Goal: Contribute content

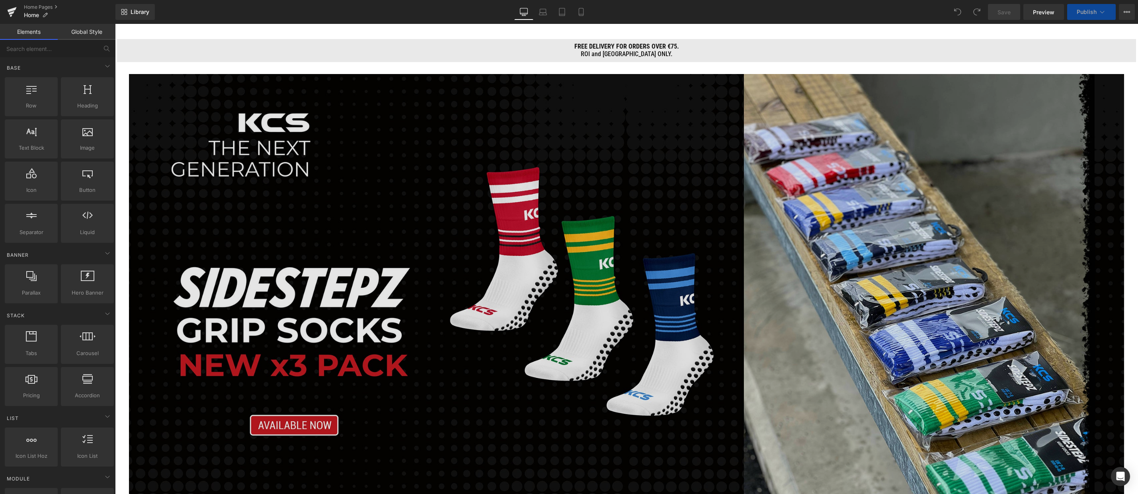
scroll to position [80, 0]
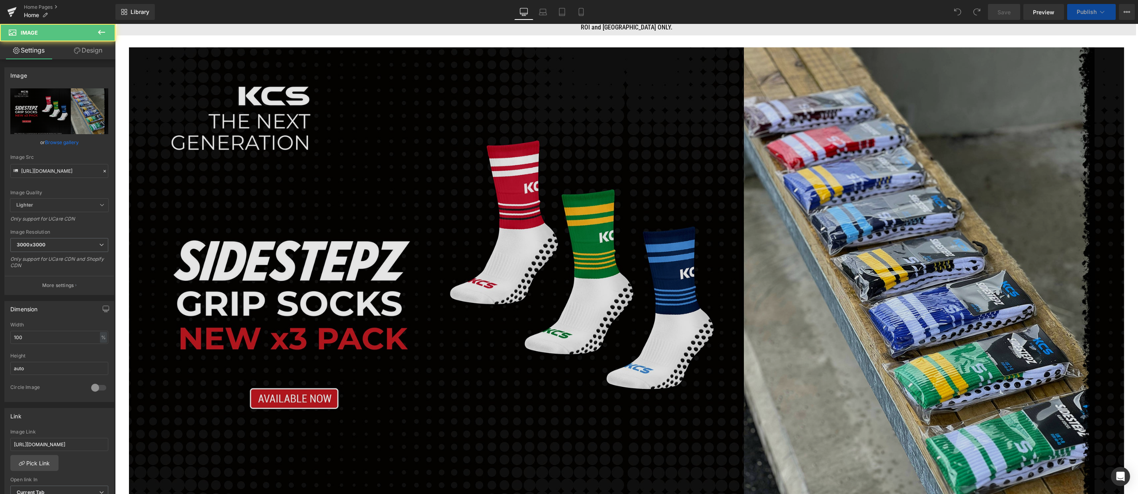
click at [434, 291] on img at bounding box center [626, 295] width 995 height 497
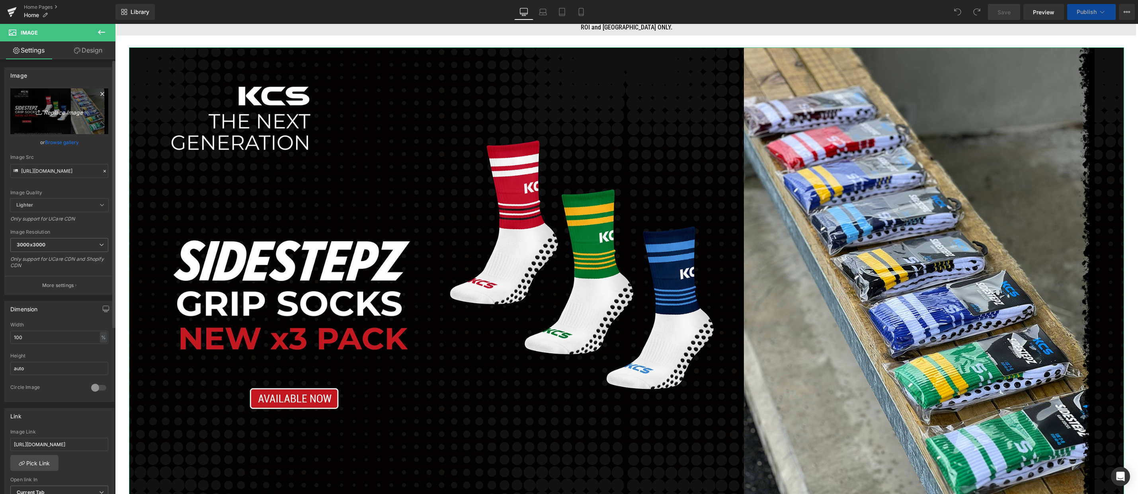
click at [53, 112] on icon "Replace Image" at bounding box center [59, 111] width 64 height 10
click at [102, 170] on icon at bounding box center [105, 171] width 6 height 6
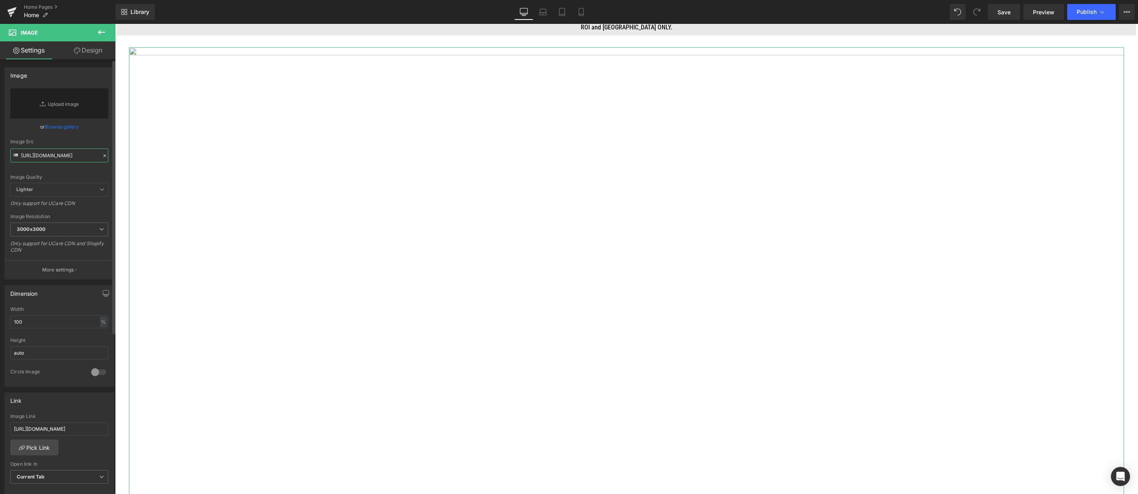
click at [62, 157] on input "[URL][DOMAIN_NAME]" at bounding box center [59, 155] width 98 height 14
paste input "[URL][DOMAIN_NAME]"
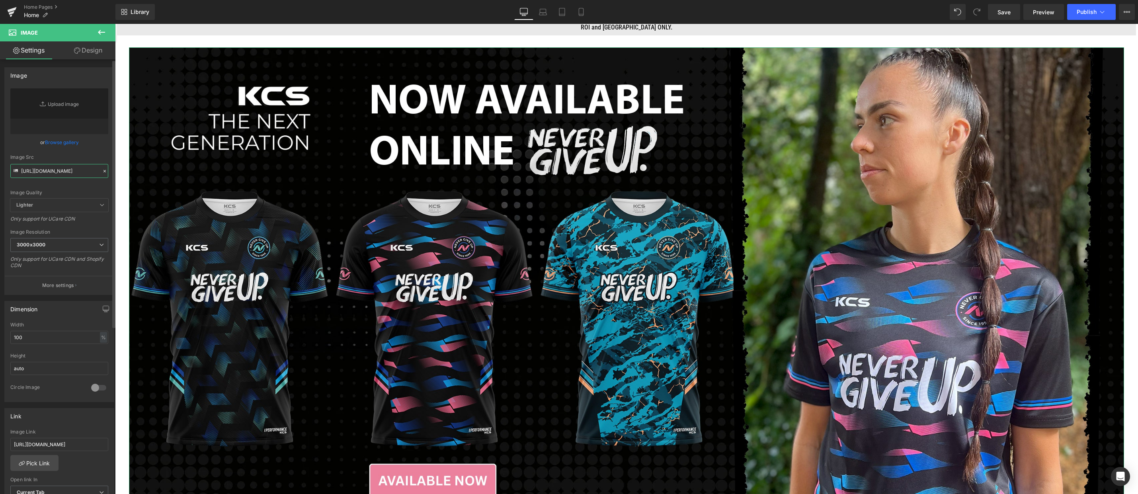
type input "[URL][DOMAIN_NAME]"
click at [101, 145] on div "or Browse gallery" at bounding box center [59, 142] width 98 height 8
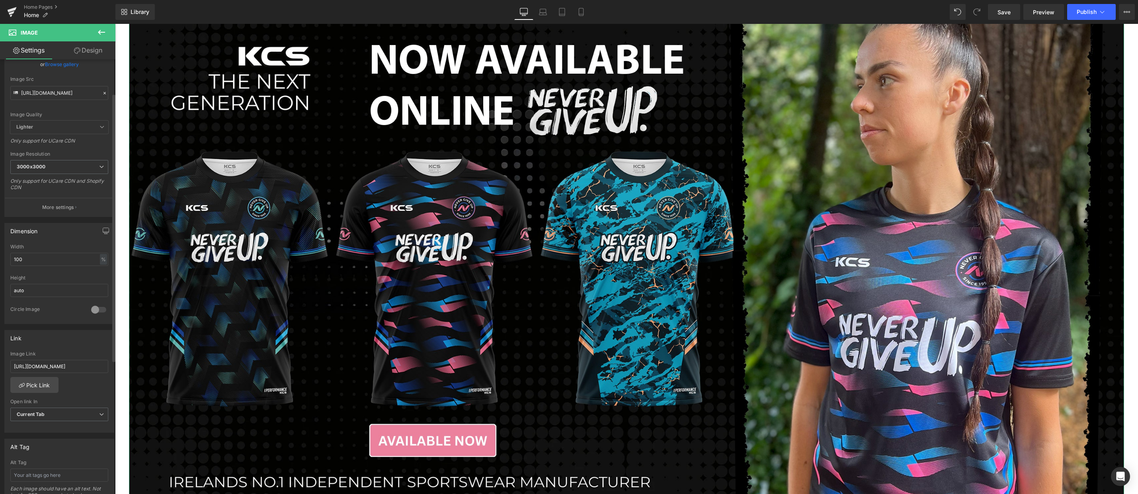
scroll to position [80, 0]
click at [64, 367] on input "[URL][DOMAIN_NAME]" at bounding box center [59, 364] width 98 height 13
paste input "never-give-up"
type input "[URL][DOMAIN_NAME]"
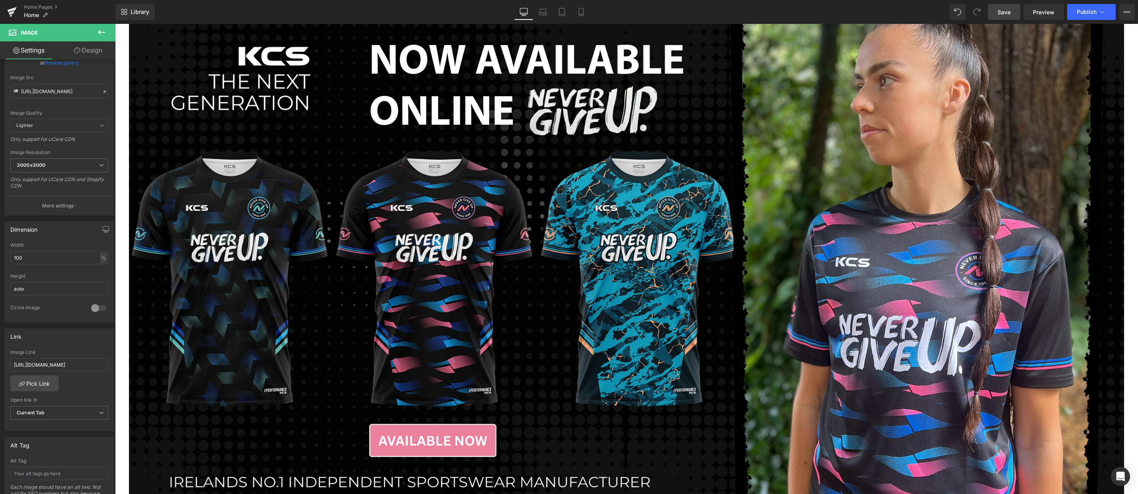
scroll to position [0, 0]
click at [1006, 11] on span "Save" at bounding box center [1003, 12] width 13 height 8
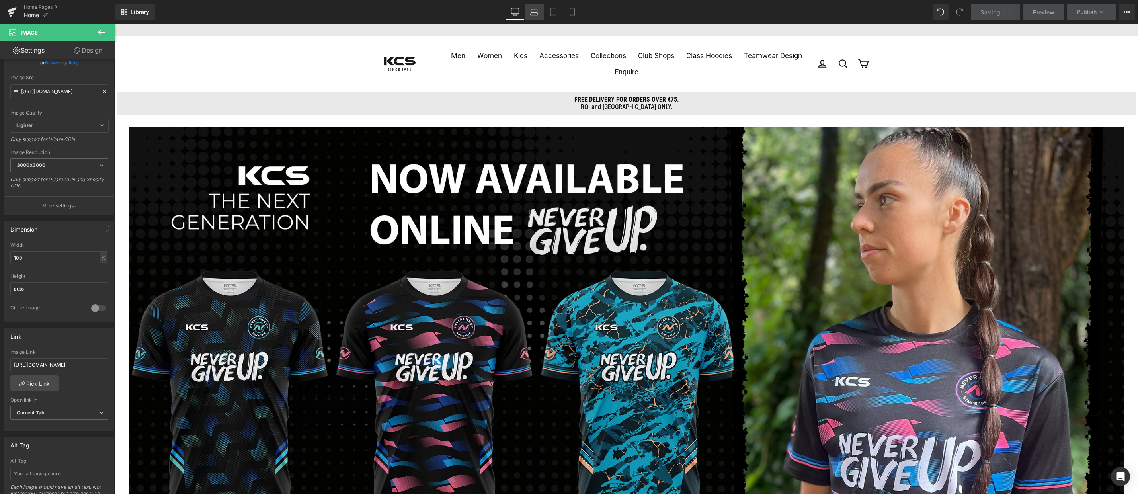
click at [530, 14] on icon at bounding box center [534, 12] width 8 height 8
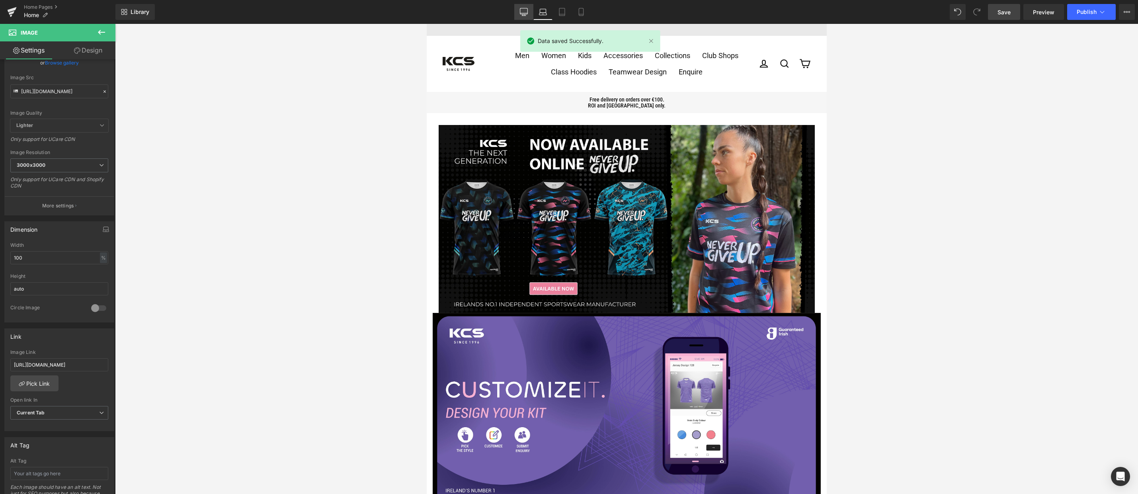
click at [524, 11] on icon at bounding box center [524, 12] width 8 height 8
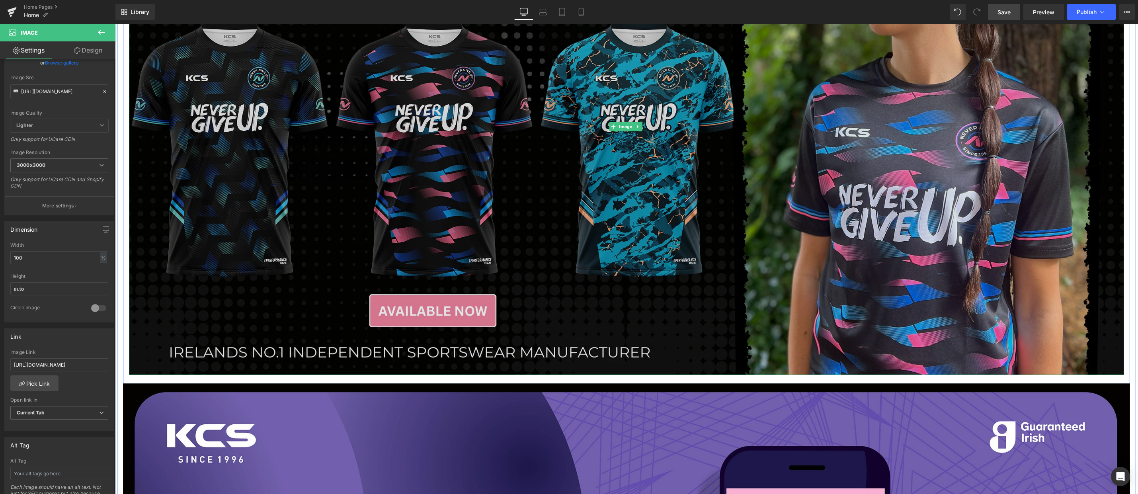
scroll to position [201, 0]
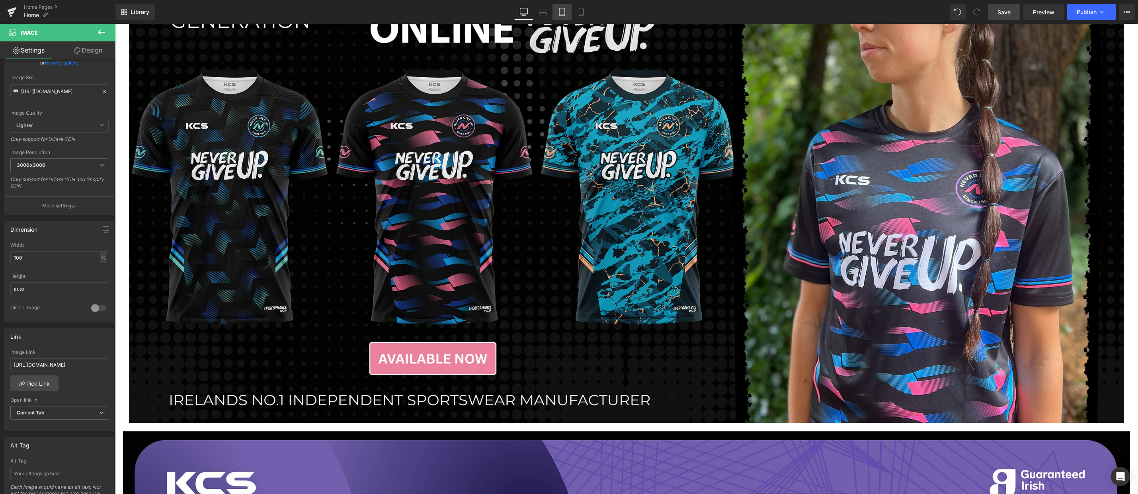
click at [568, 14] on link "Tablet" at bounding box center [561, 12] width 19 height 16
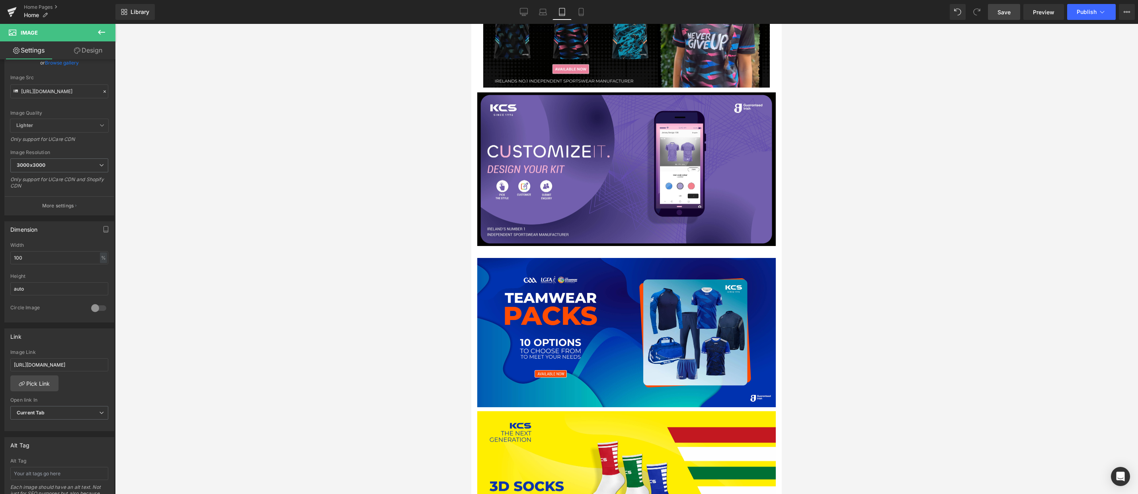
scroll to position [0, 0]
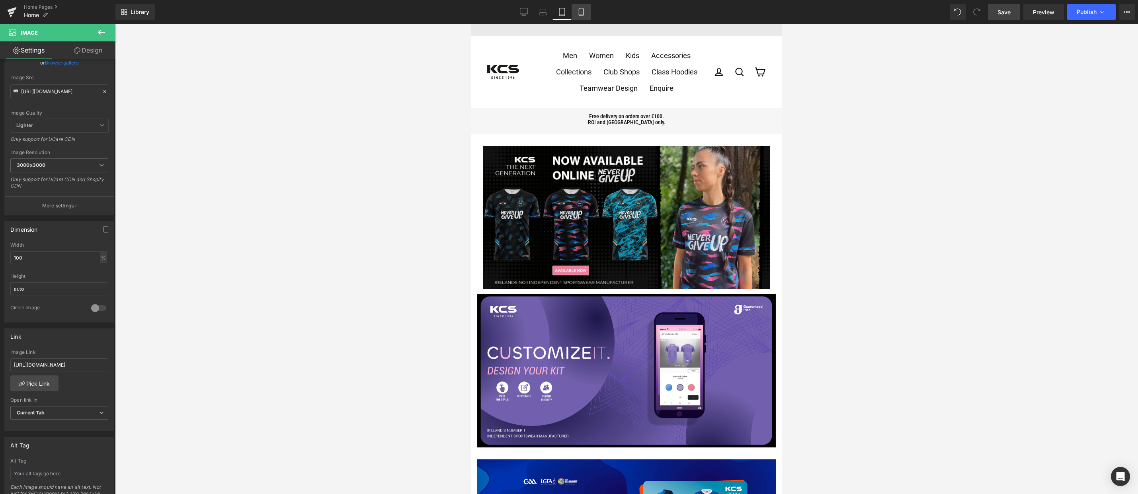
click at [579, 10] on icon at bounding box center [581, 12] width 8 height 8
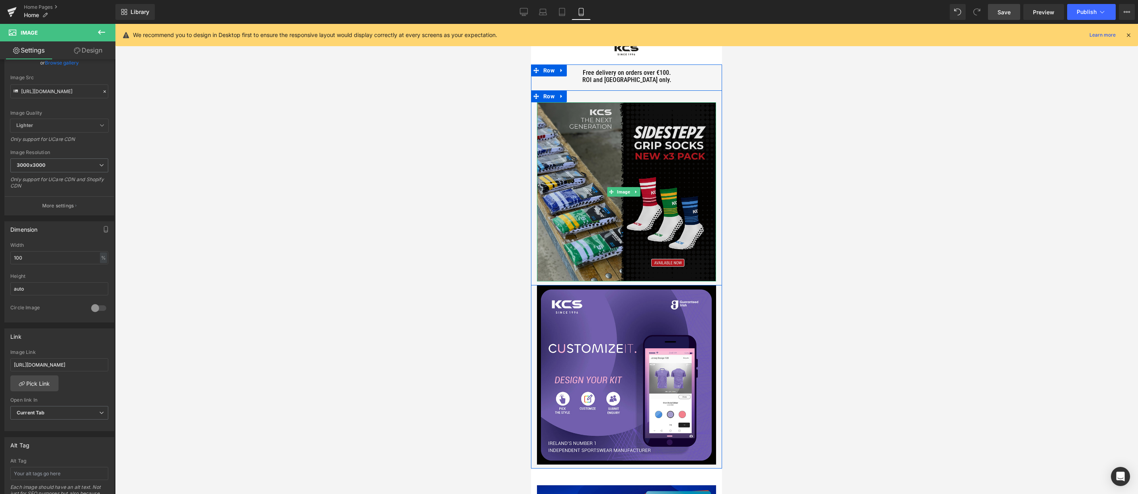
click at [635, 156] on img at bounding box center [626, 191] width 179 height 179
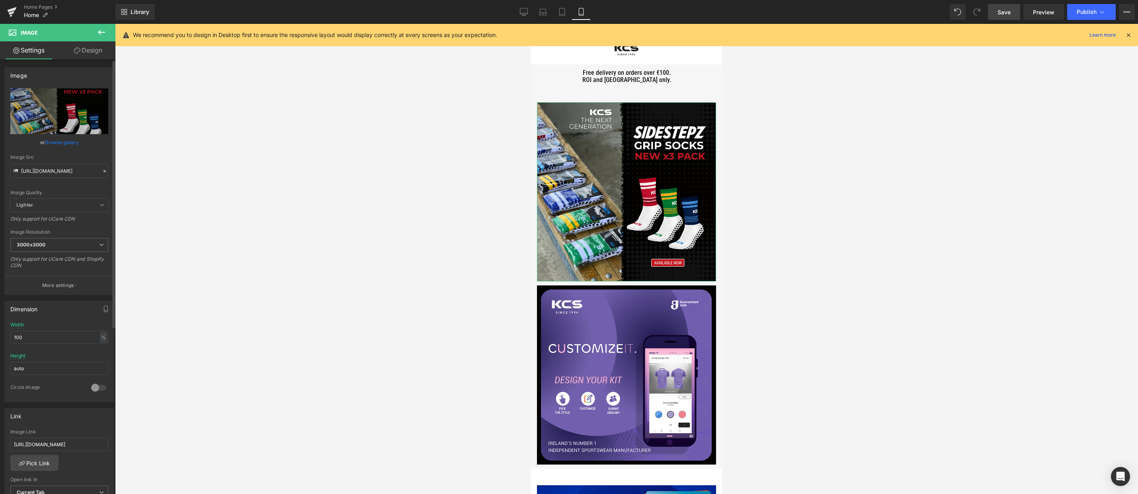
click at [102, 170] on icon at bounding box center [105, 171] width 6 height 6
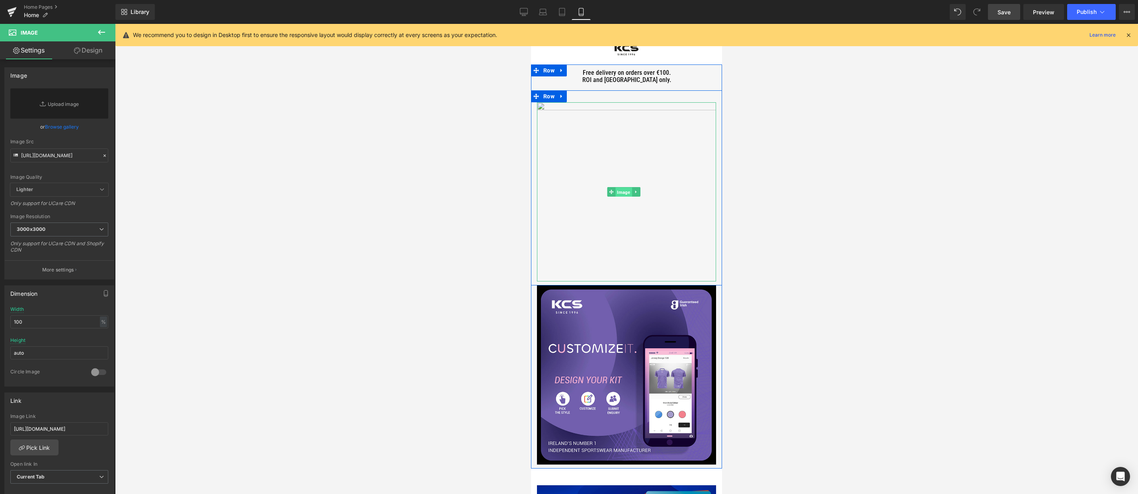
click at [622, 187] on span "Image" at bounding box center [623, 192] width 16 height 10
click at [51, 153] on input "[URL][DOMAIN_NAME]" at bounding box center [59, 155] width 98 height 14
paste input "[URL][DOMAIN_NAME]"
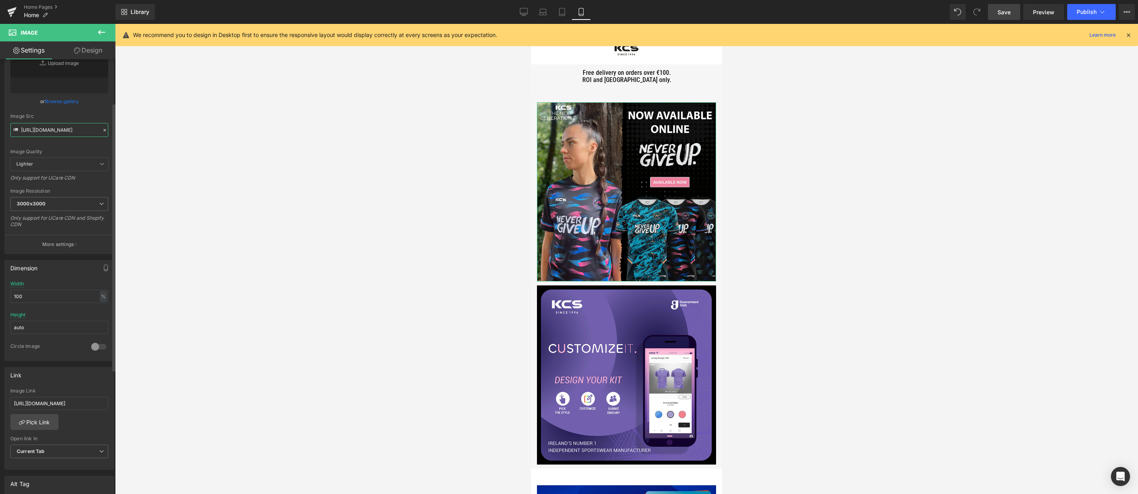
scroll to position [80, 0]
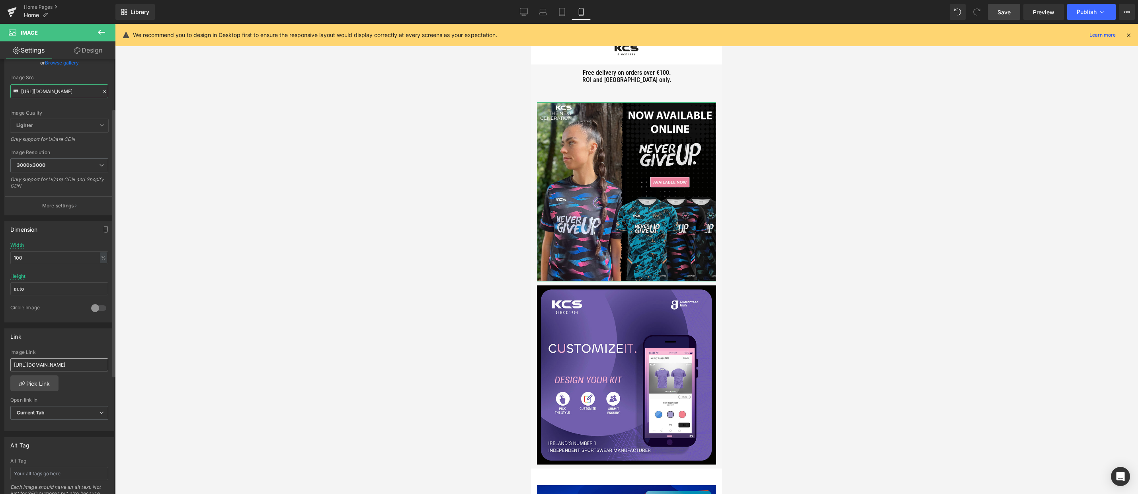
type input "[URL][DOMAIN_NAME]"
drag, startPoint x: 101, startPoint y: 366, endPoint x: -66, endPoint y: 361, distance: 166.8
click at [0, 361] on html "Image You are previewing how the will restyle your page. You can not edit Eleme…" at bounding box center [569, 247] width 1138 height 494
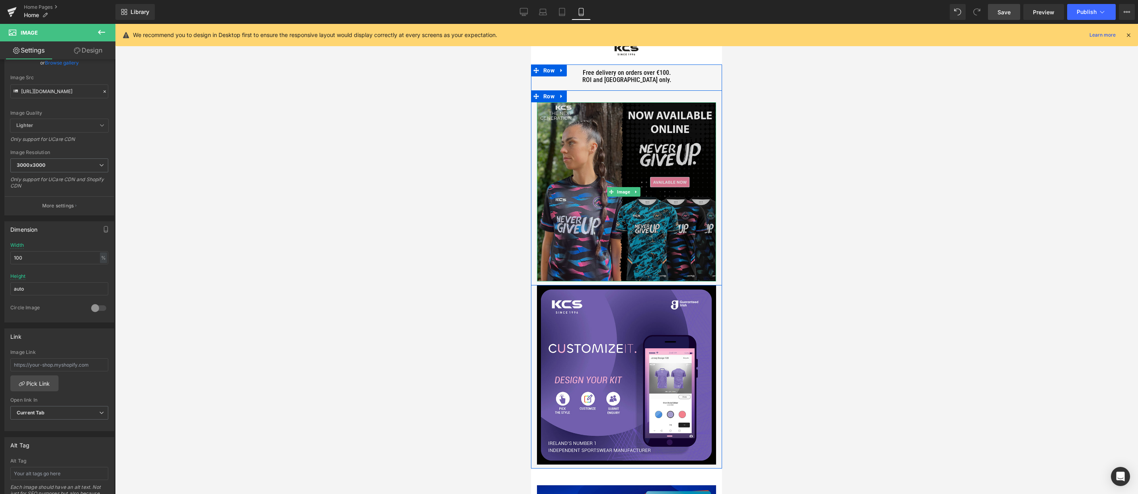
click at [594, 187] on img at bounding box center [626, 191] width 179 height 179
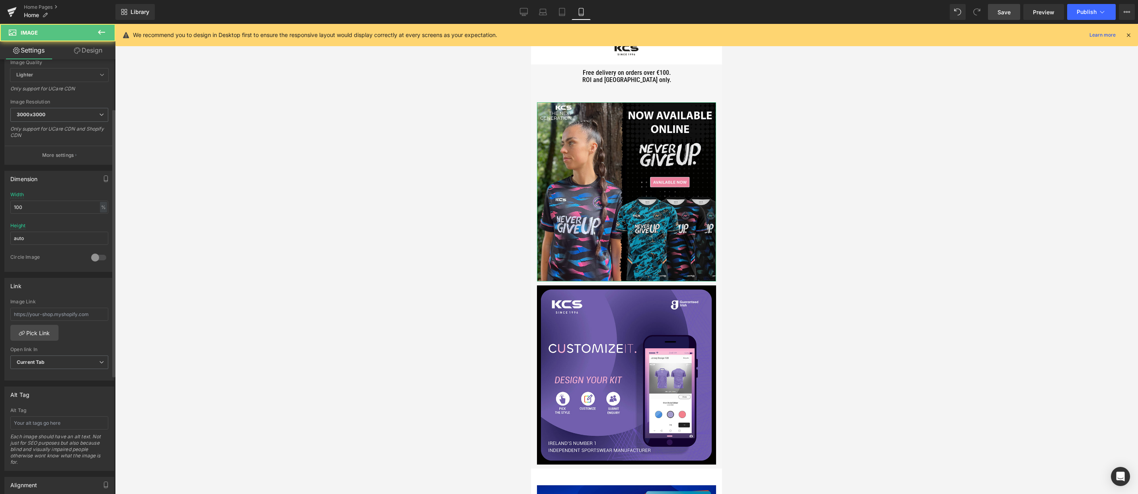
scroll to position [159, 0]
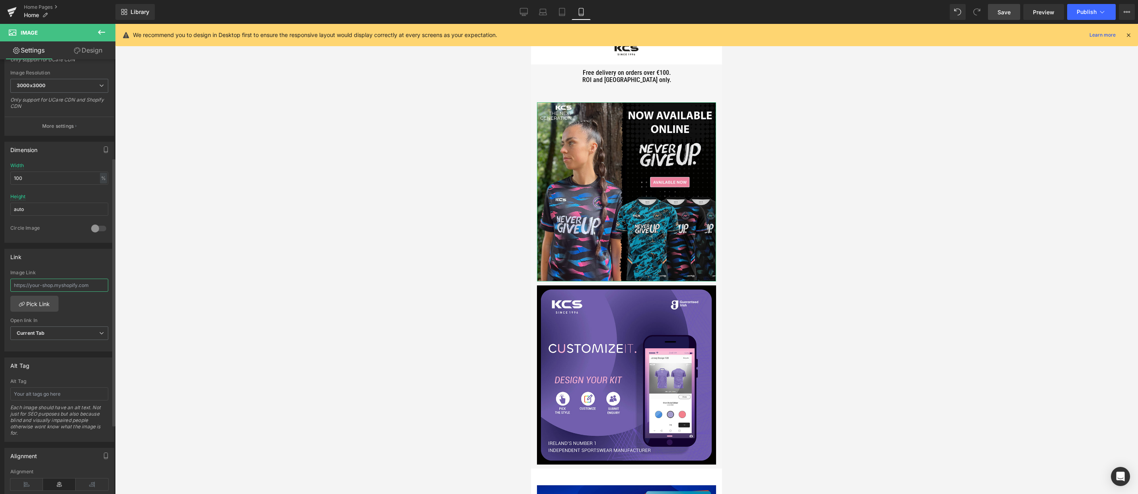
click at [58, 282] on input "text" at bounding box center [59, 285] width 98 height 13
paste input "[URL][DOMAIN_NAME]"
type input "[URL][DOMAIN_NAME]"
click at [998, 9] on span "Save" at bounding box center [1003, 12] width 13 height 8
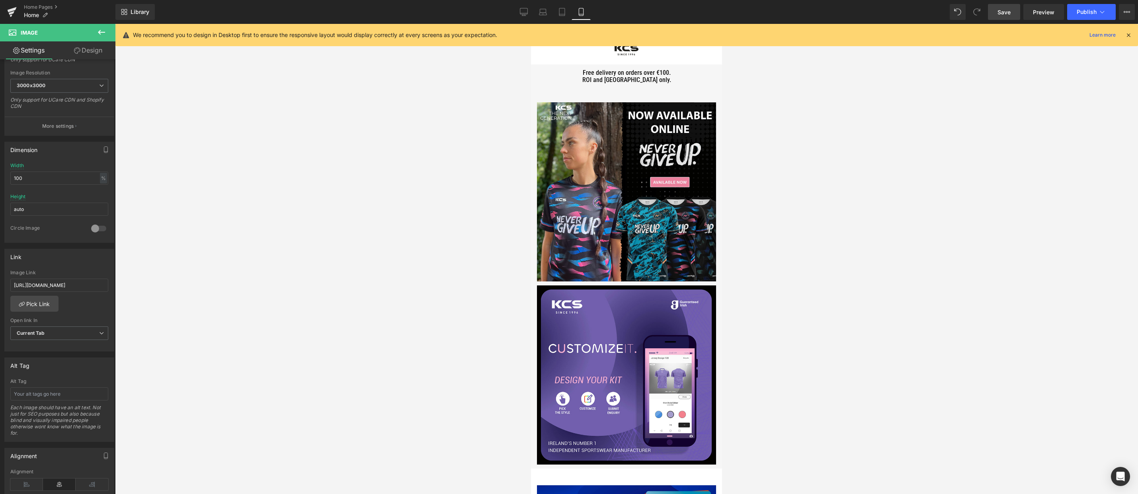
scroll to position [0, 0]
click at [1087, 8] on button "Publish" at bounding box center [1091, 12] width 49 height 16
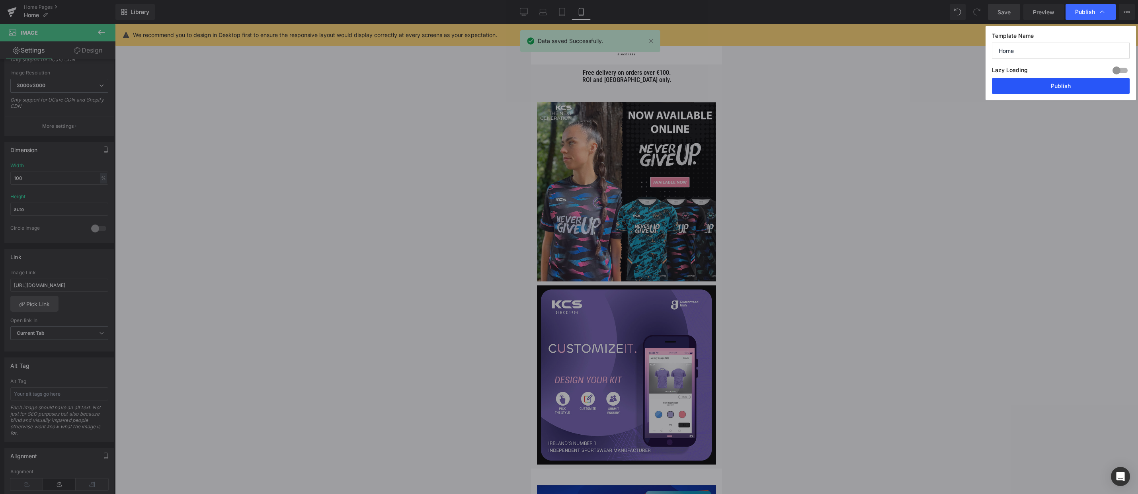
click at [1002, 88] on button "Publish" at bounding box center [1061, 86] width 138 height 16
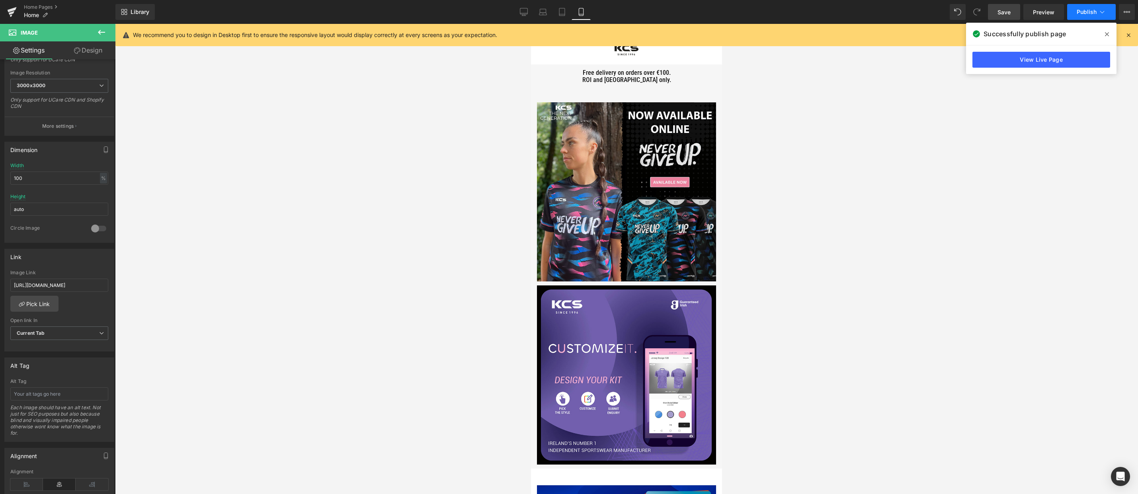
click at [1085, 12] on span "Publish" at bounding box center [1086, 12] width 20 height 6
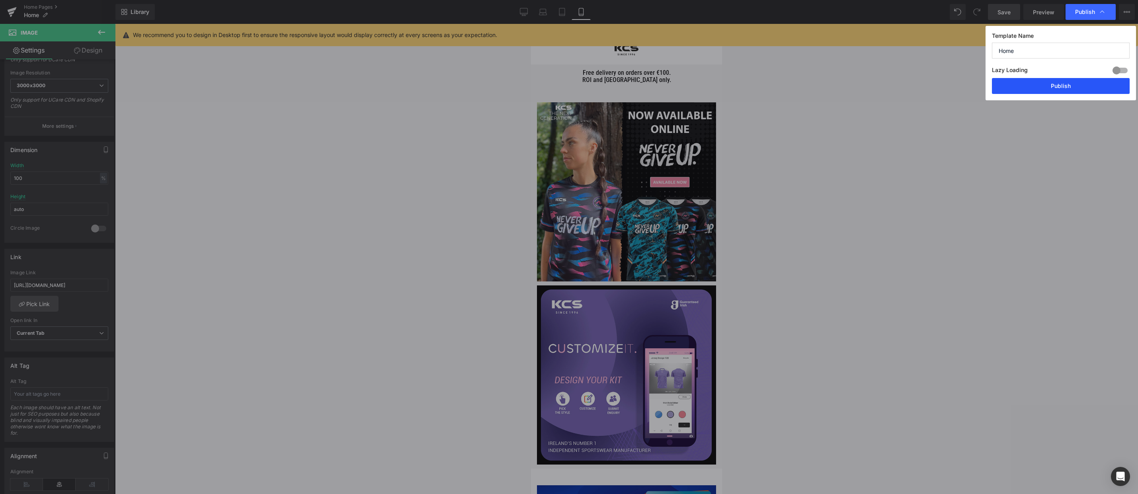
click at [1022, 85] on button "Publish" at bounding box center [1061, 86] width 138 height 16
